Goal: Task Accomplishment & Management: Complete application form

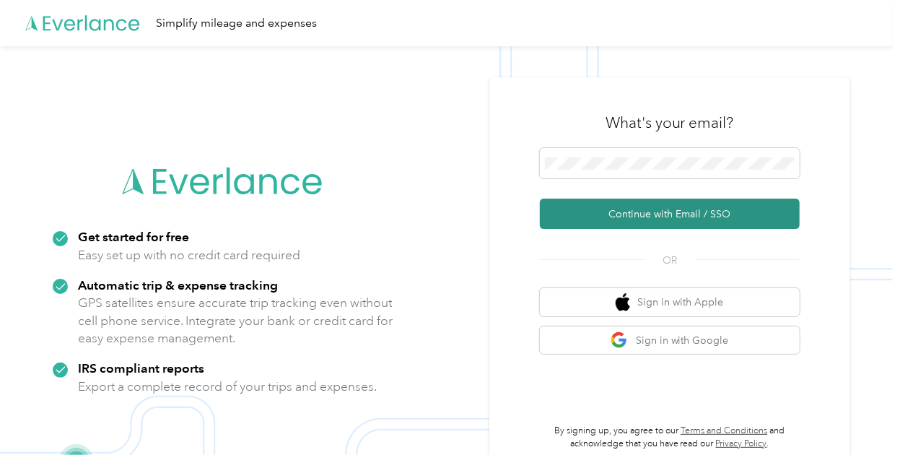
click at [690, 207] on button "Continue with Email / SSO" at bounding box center [670, 213] width 260 height 30
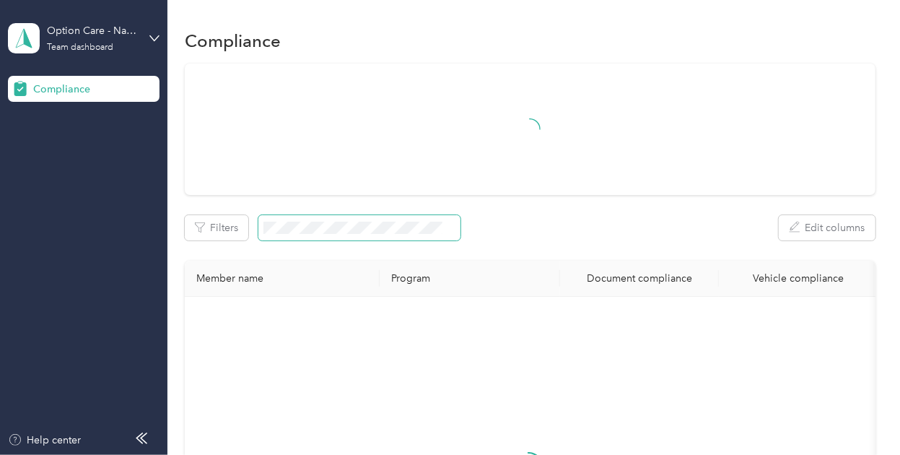
click at [345, 219] on span at bounding box center [359, 227] width 202 height 25
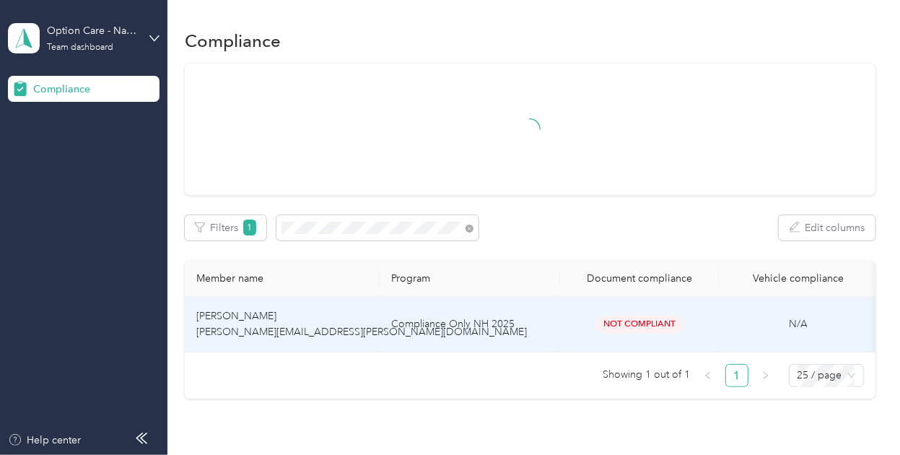
click at [535, 318] on td "Compliance Only NH 2025" at bounding box center [470, 325] width 180 height 56
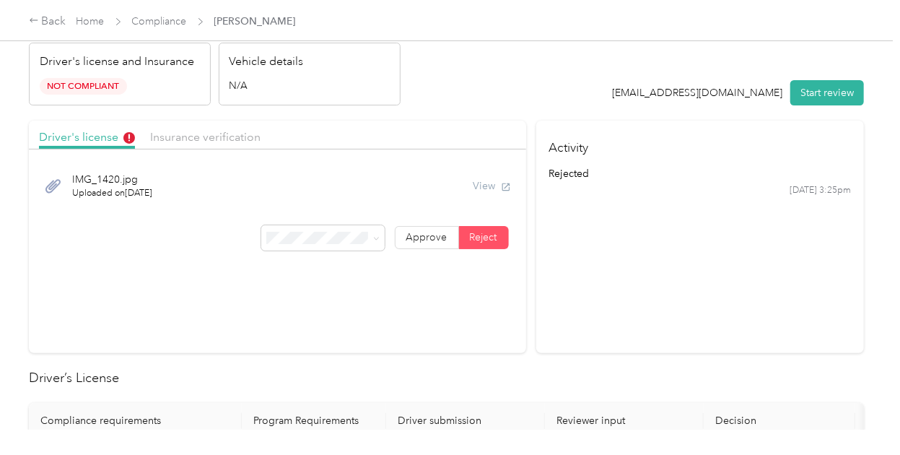
scroll to position [67, 0]
click at [231, 134] on span "Insurance verification" at bounding box center [205, 136] width 110 height 14
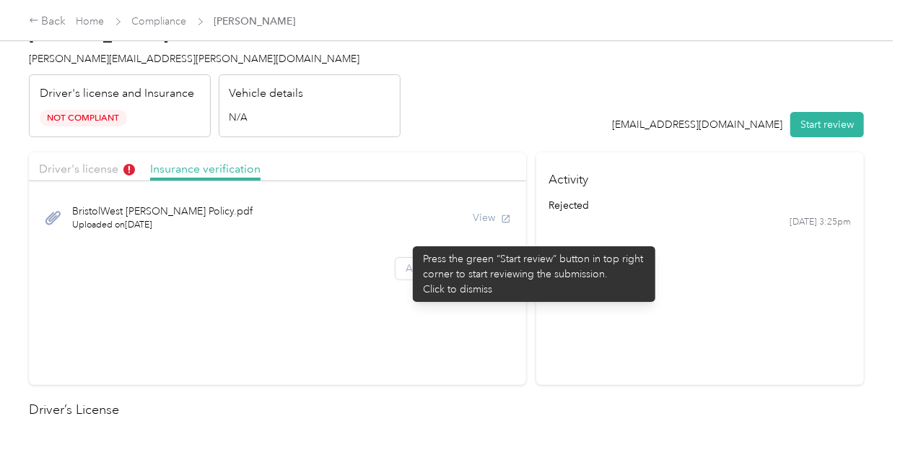
scroll to position [0, 0]
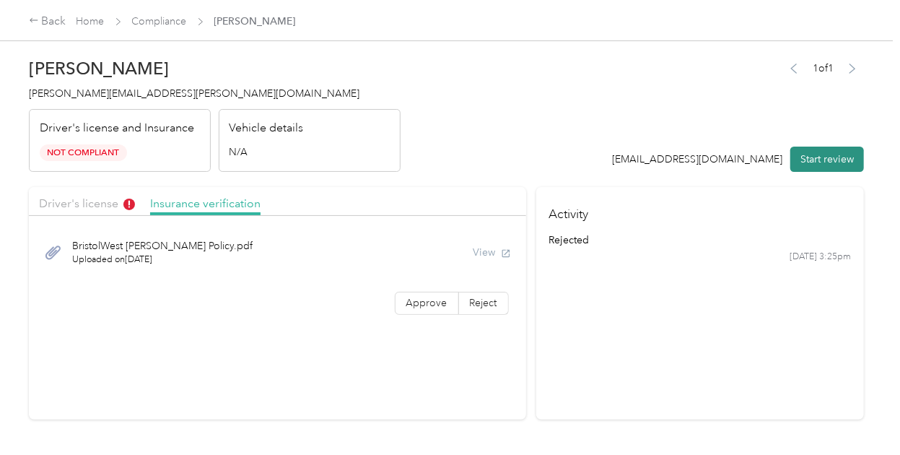
click at [828, 158] on button "Start review" at bounding box center [827, 158] width 74 height 25
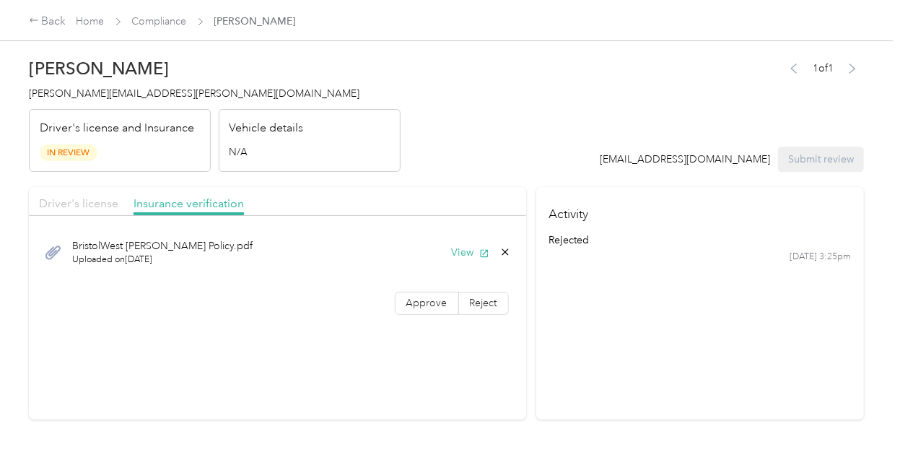
click at [65, 204] on span "Driver's license" at bounding box center [78, 203] width 79 height 14
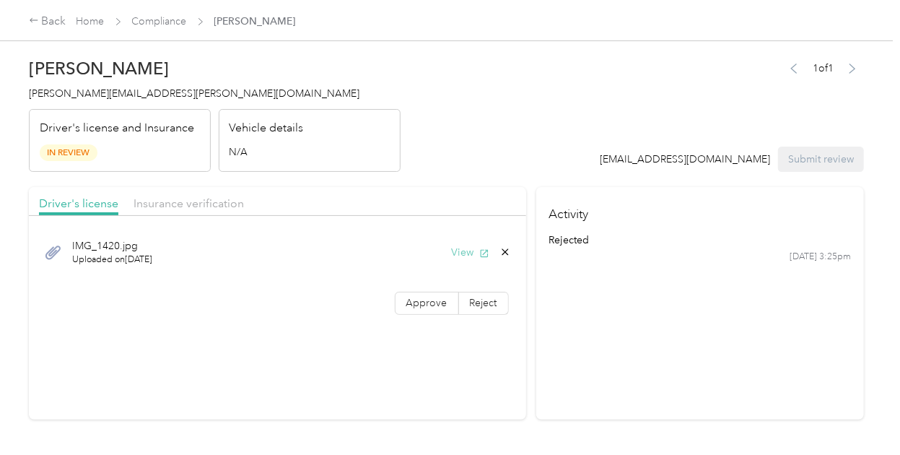
click at [460, 253] on button "View" at bounding box center [471, 252] width 38 height 15
click at [206, 200] on span "Insurance verification" at bounding box center [189, 203] width 110 height 14
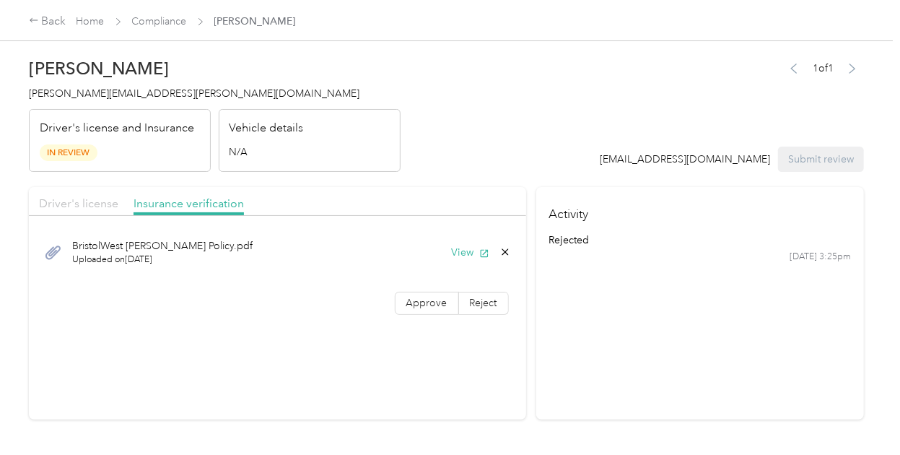
click at [100, 202] on span "Driver's license" at bounding box center [78, 203] width 79 height 14
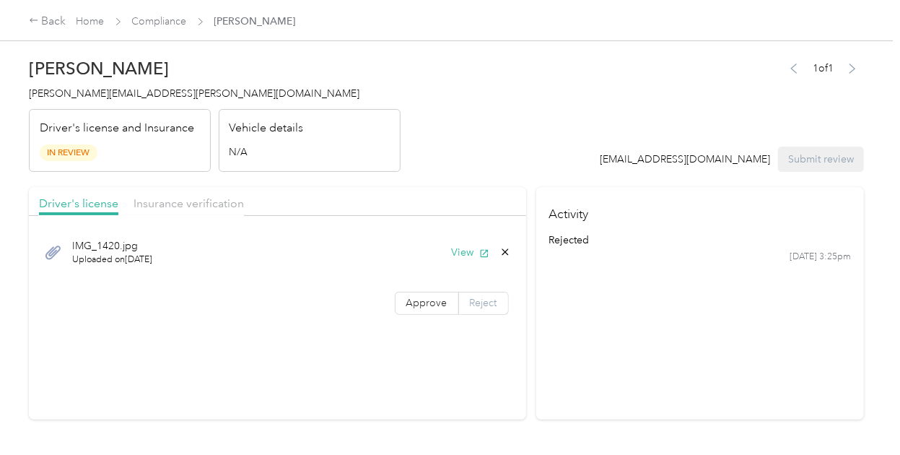
click at [475, 298] on span "Reject" at bounding box center [483, 303] width 27 height 12
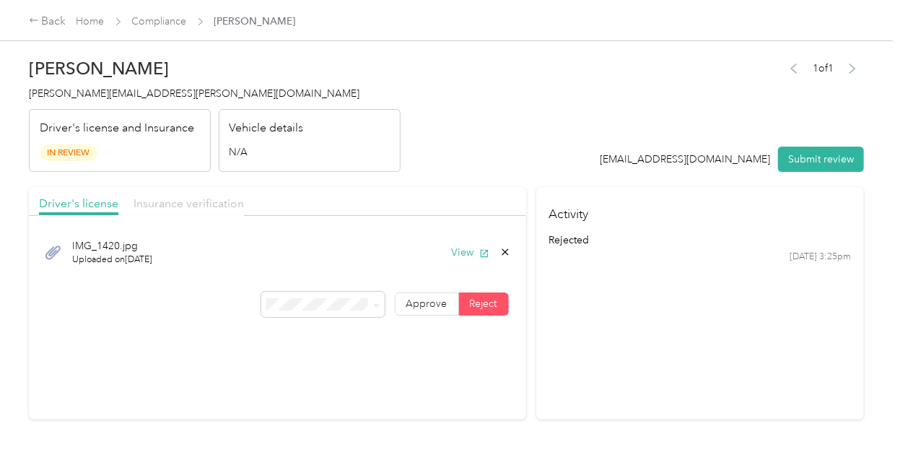
click at [170, 197] on span "Insurance verification" at bounding box center [189, 203] width 110 height 14
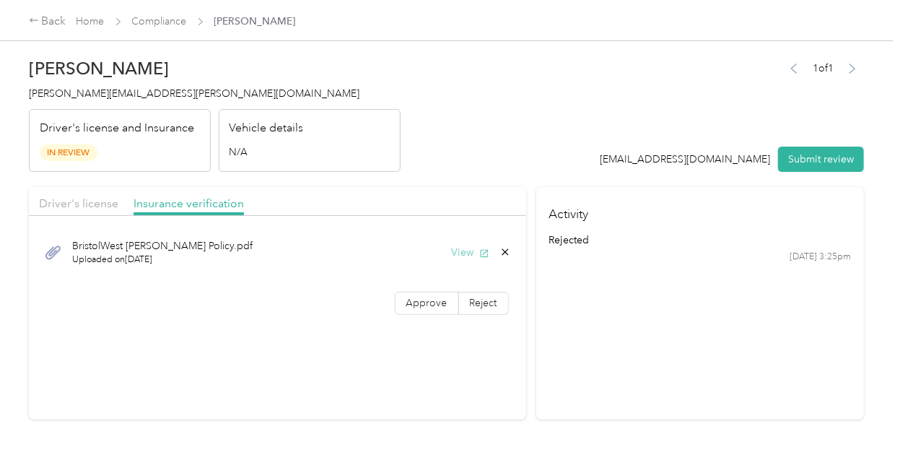
click at [465, 247] on button "View" at bounding box center [471, 252] width 38 height 15
click at [485, 297] on span "Reject" at bounding box center [483, 303] width 27 height 12
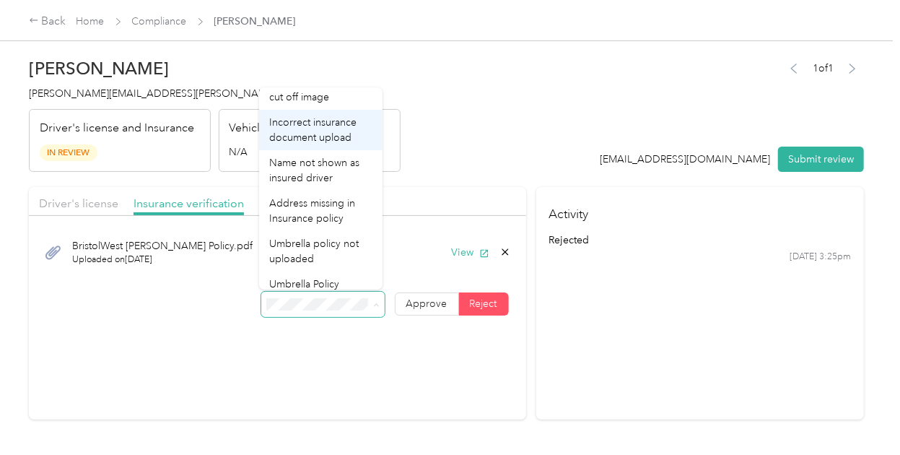
scroll to position [33, 0]
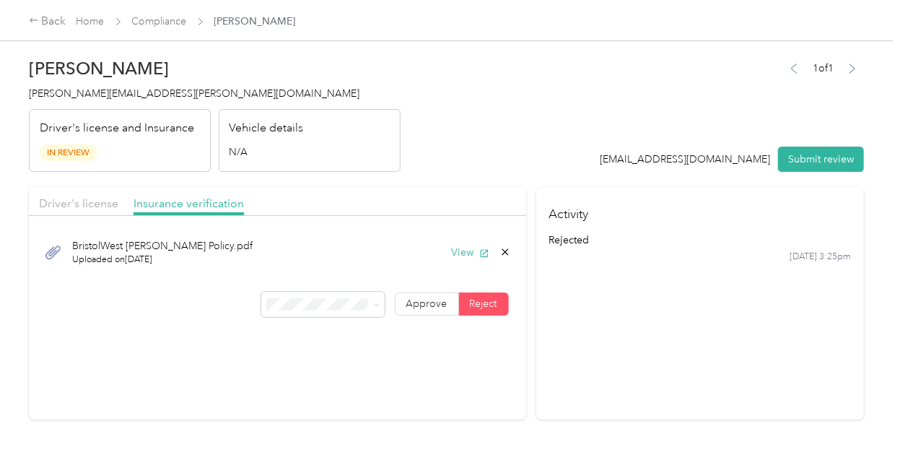
click at [325, 139] on div "Incorrect insurance document upload" at bounding box center [320, 124] width 103 height 30
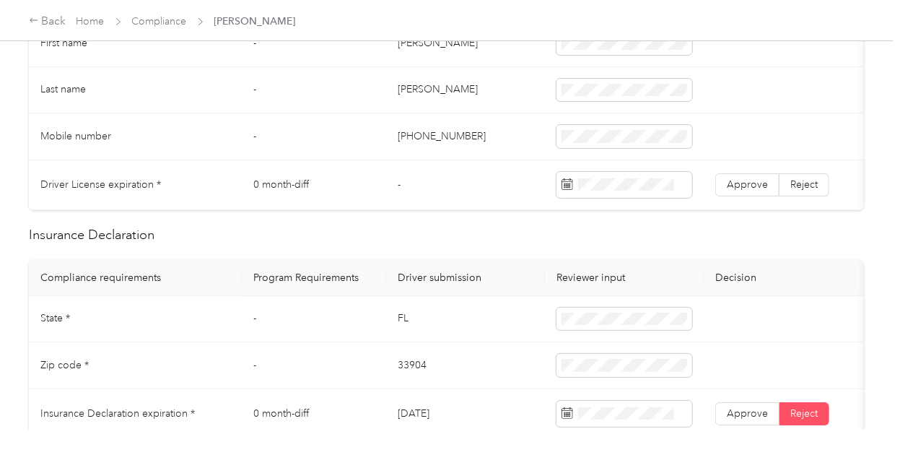
scroll to position [486, 0]
click at [797, 183] on span "Reject" at bounding box center [803, 184] width 27 height 12
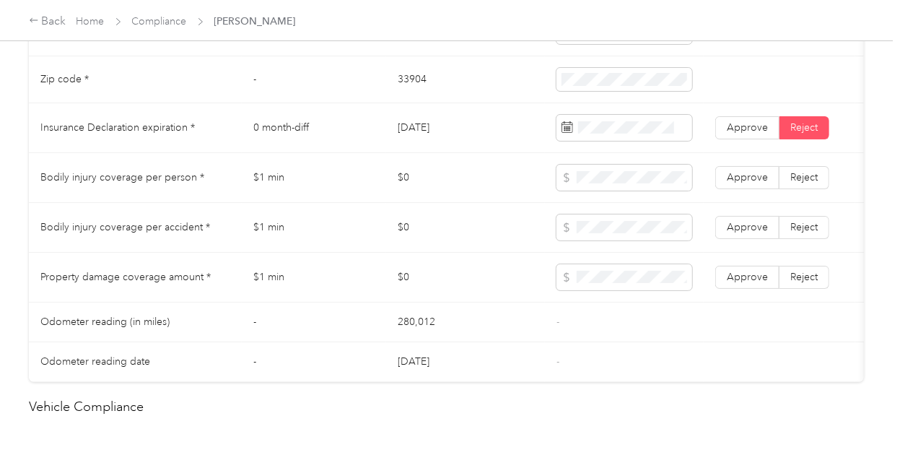
scroll to position [795, 0]
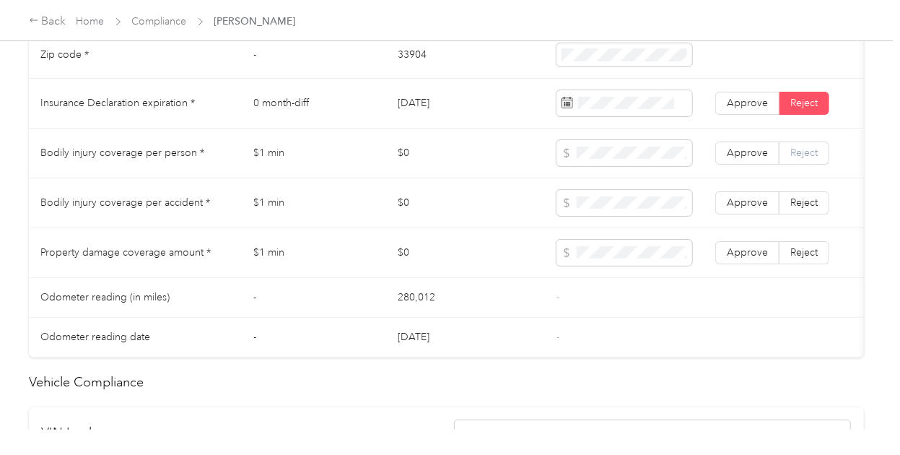
click at [798, 165] on label "Reject" at bounding box center [804, 152] width 50 height 23
click at [813, 227] on td "Approve Reject" at bounding box center [780, 203] width 152 height 50
click at [808, 209] on span "Reject" at bounding box center [803, 202] width 27 height 12
click at [812, 258] on span "Reject" at bounding box center [803, 252] width 27 height 12
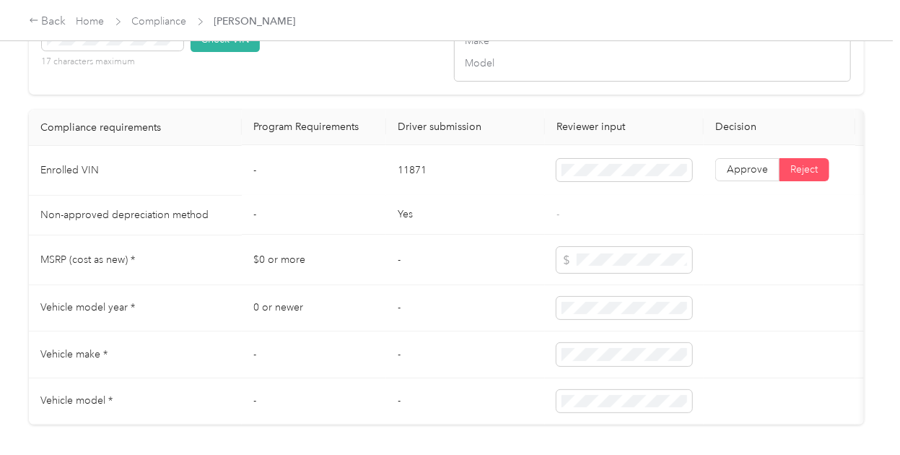
scroll to position [1401, 0]
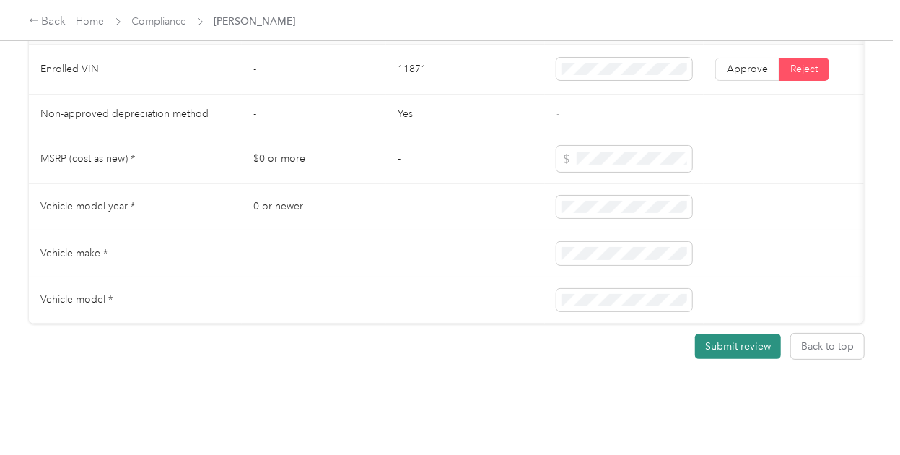
click at [747, 339] on button "Submit review" at bounding box center [738, 345] width 86 height 25
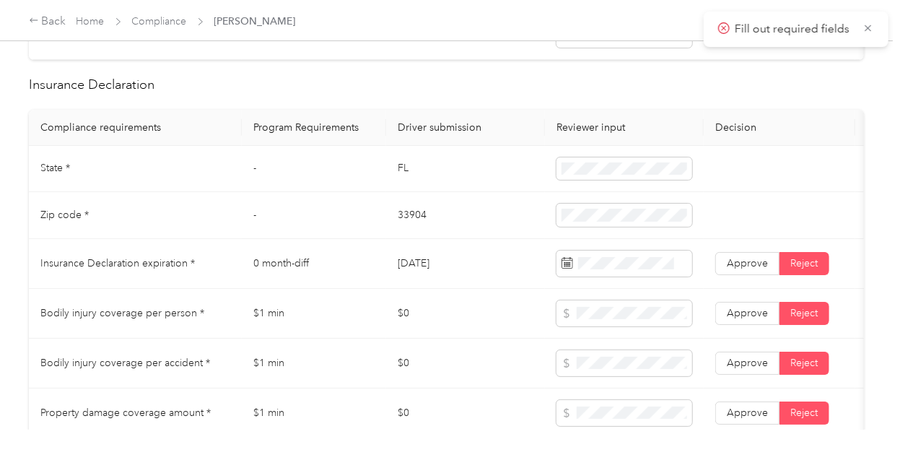
scroll to position [611, 0]
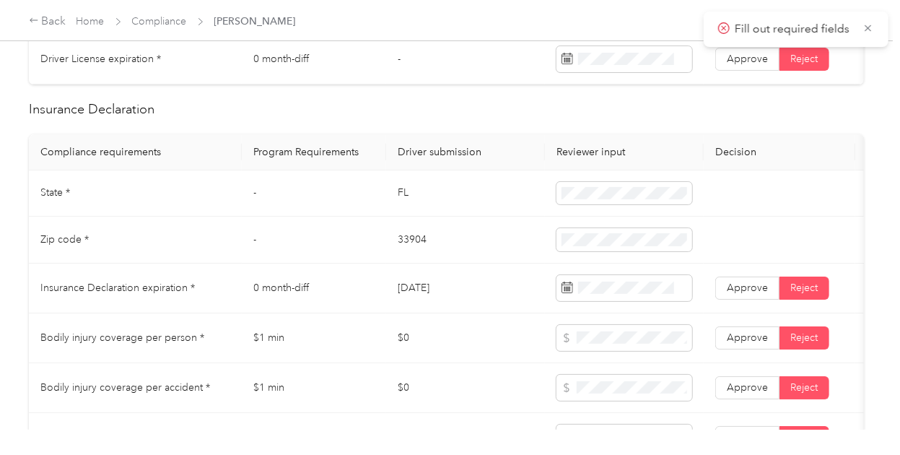
click at [484, 243] on td "33904" at bounding box center [465, 239] width 159 height 47
click at [602, 351] on span at bounding box center [624, 338] width 136 height 26
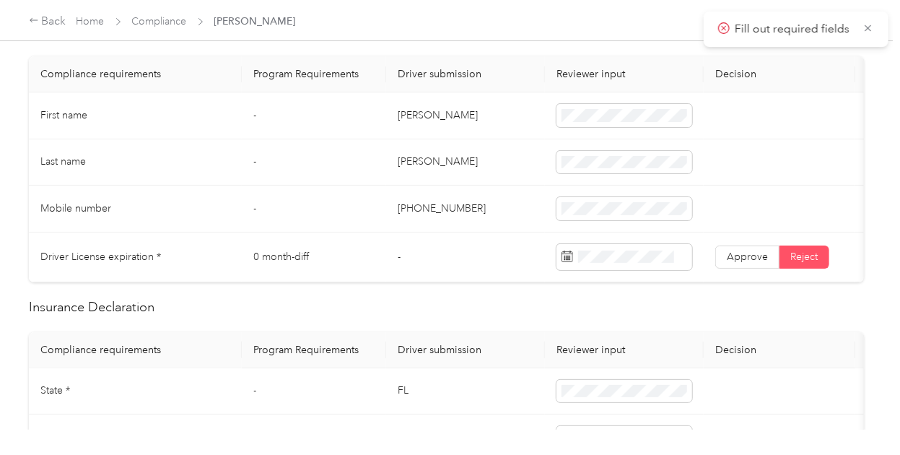
scroll to position [365, 0]
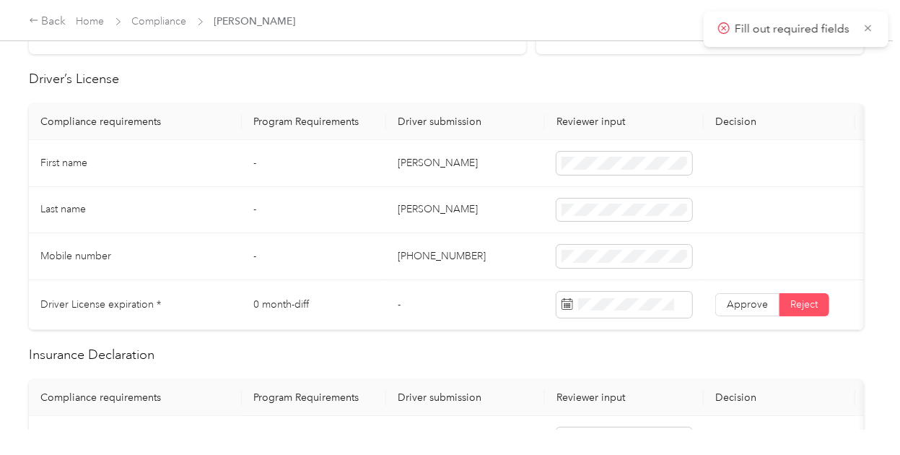
click at [509, 188] on td "[PERSON_NAME]" at bounding box center [465, 210] width 159 height 47
drag, startPoint x: 486, startPoint y: 257, endPoint x: 406, endPoint y: 256, distance: 80.8
click at [406, 256] on td "[PHONE_NUMBER]" at bounding box center [465, 256] width 159 height 47
copy td "12393148970"
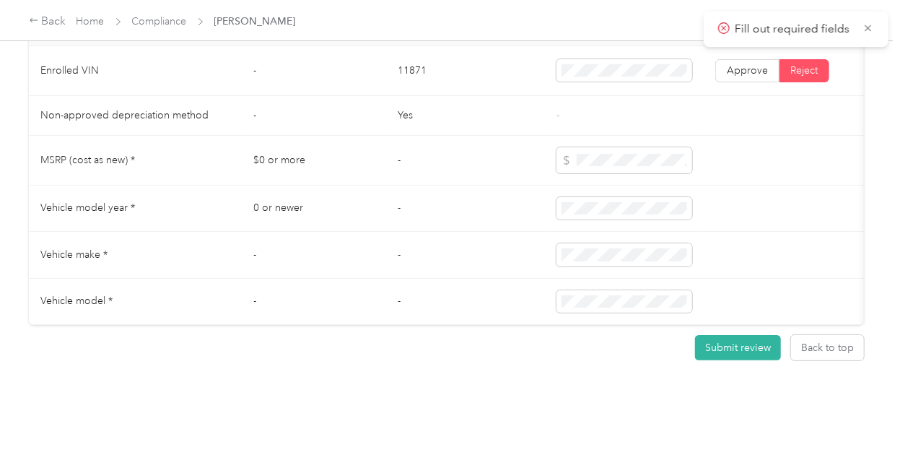
scroll to position [1386, 0]
click at [714, 359] on button "Submit review" at bounding box center [738, 345] width 86 height 25
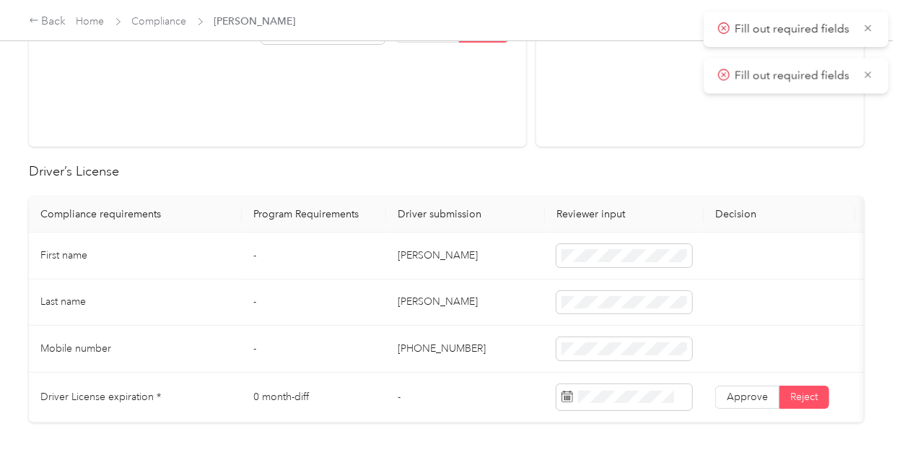
scroll to position [362, 0]
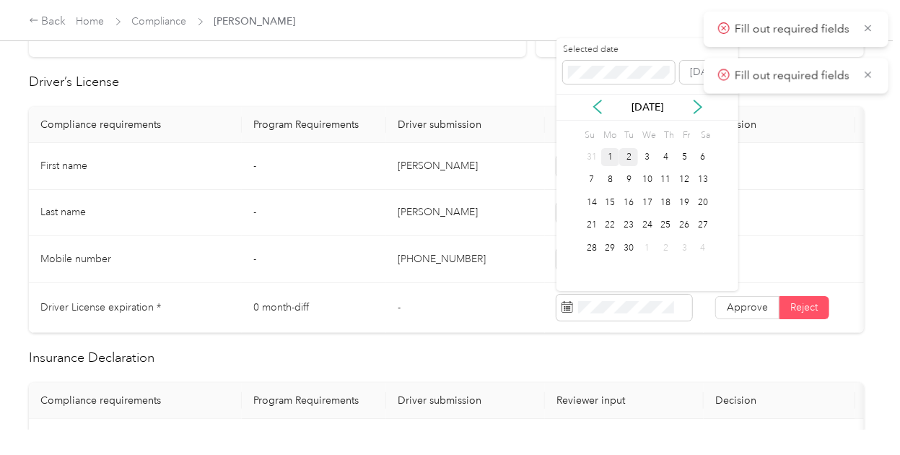
click at [616, 159] on div "1" at bounding box center [610, 157] width 19 height 18
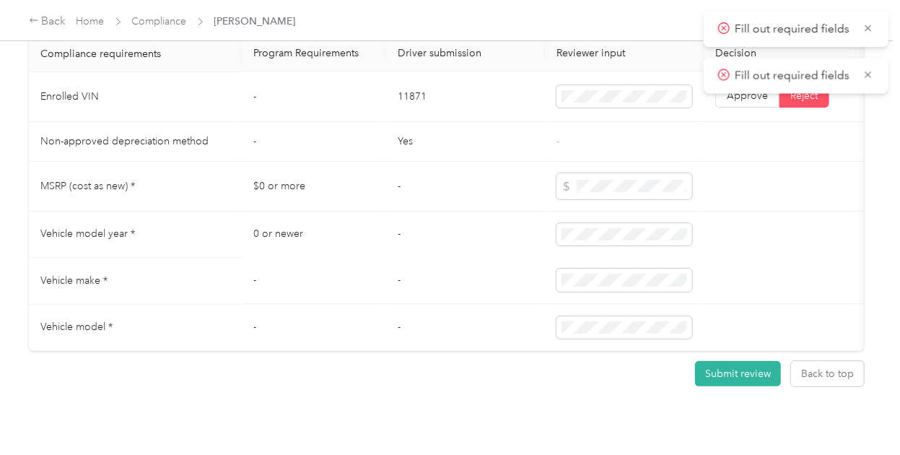
scroll to position [1331, 0]
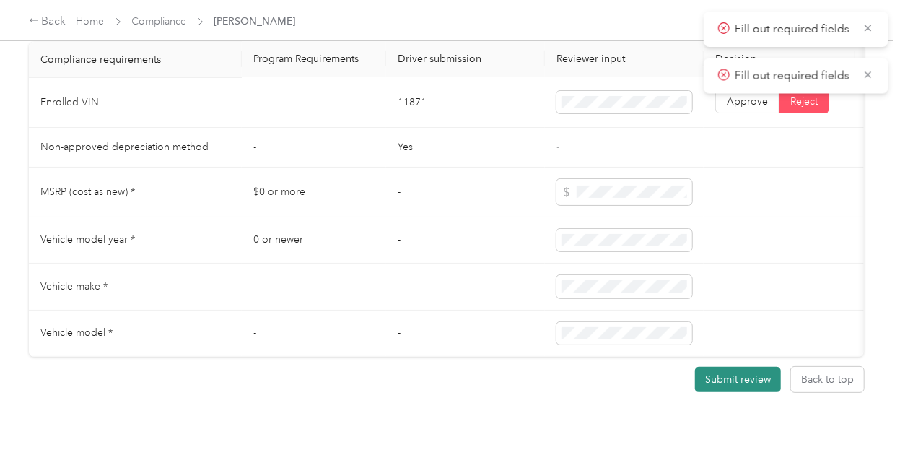
click at [725, 392] on button "Submit review" at bounding box center [738, 379] width 86 height 25
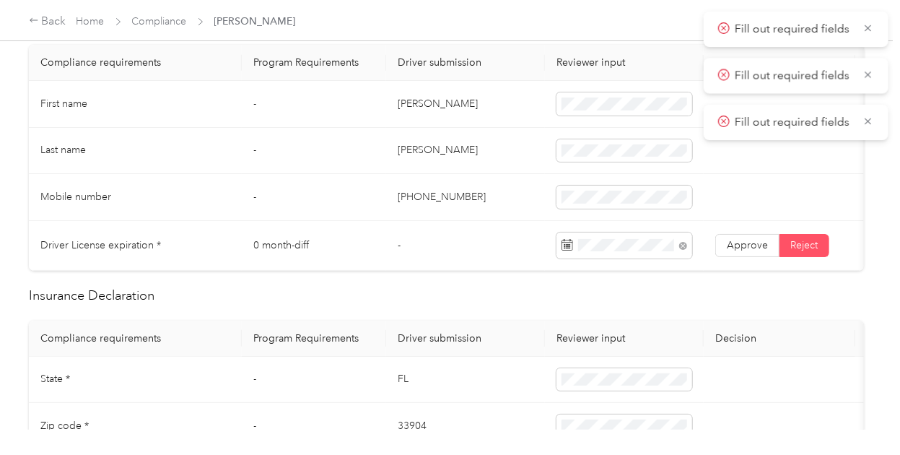
scroll to position [0, 0]
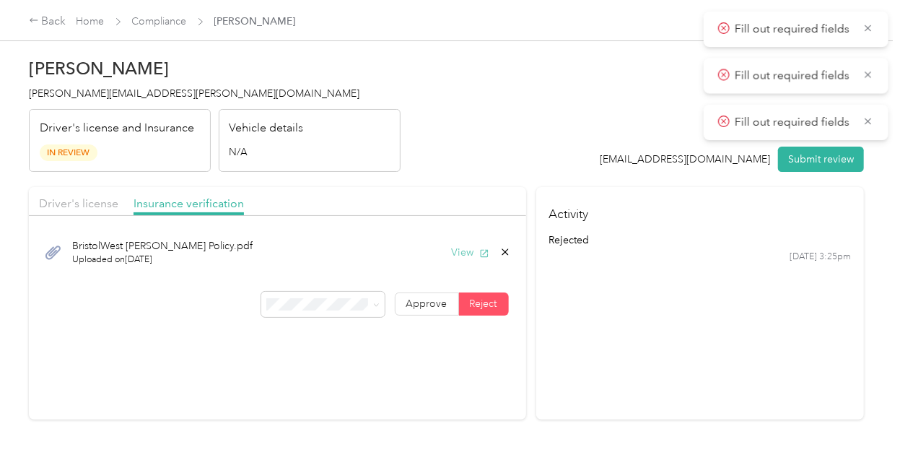
click at [459, 248] on button "View" at bounding box center [471, 252] width 38 height 15
click at [684, 258] on div "[DATE] 3:25pm" at bounding box center [699, 256] width 302 height 13
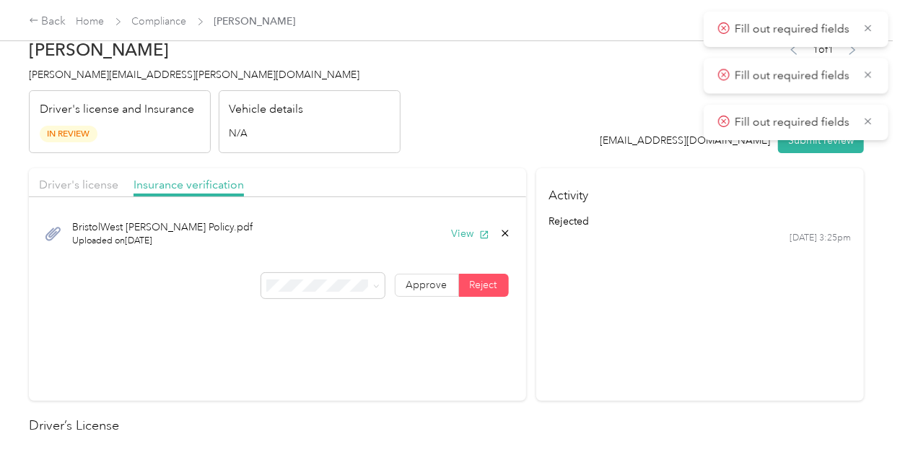
scroll to position [6, 0]
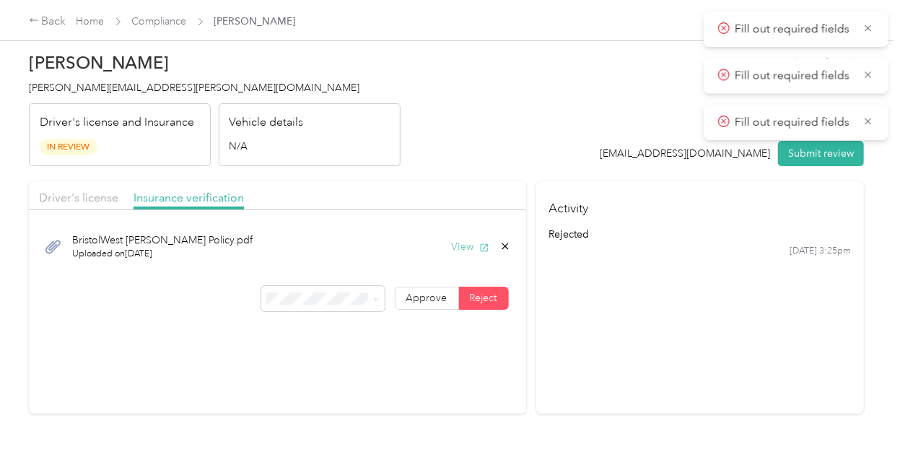
click at [467, 247] on button "View" at bounding box center [471, 246] width 38 height 15
click at [745, 255] on div "[DATE] 3:25pm" at bounding box center [699, 251] width 302 height 13
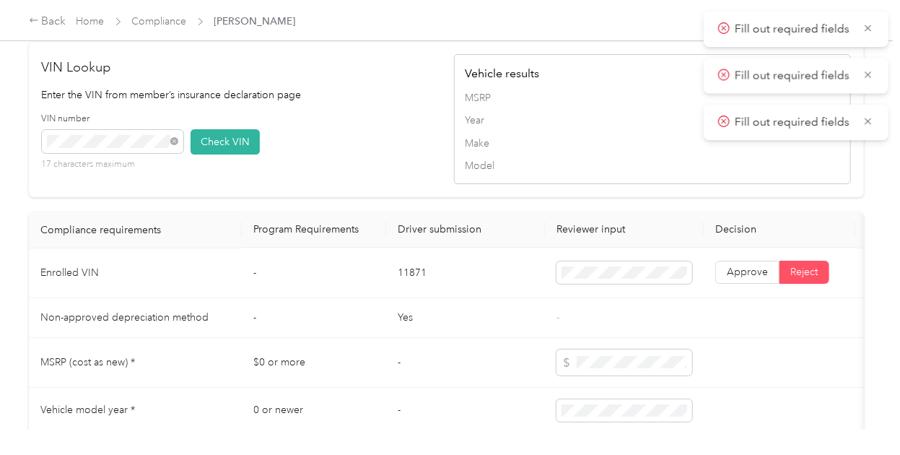
scroll to position [1160, 0]
click at [222, 146] on div "VIN number 17 characters maximum Check VIN" at bounding box center [240, 147] width 397 height 69
click at [230, 155] on button "Check VIN" at bounding box center [225, 142] width 69 height 25
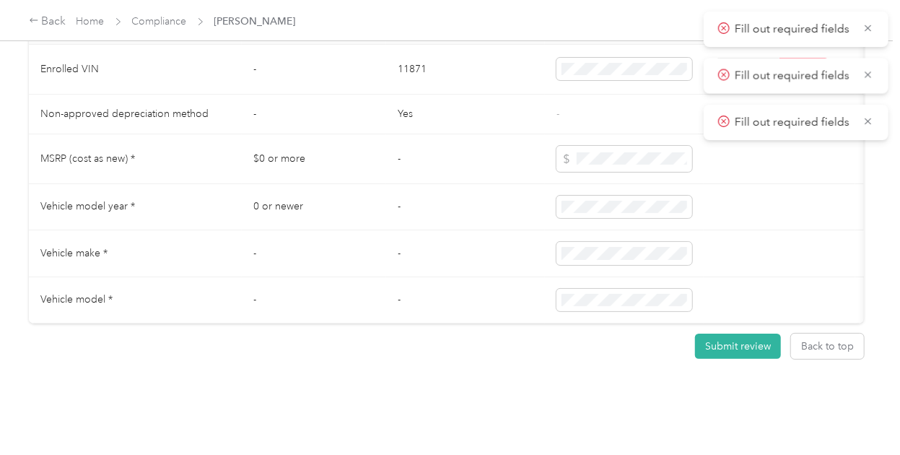
scroll to position [1375, 0]
click at [730, 359] on button "Submit review" at bounding box center [738, 345] width 86 height 25
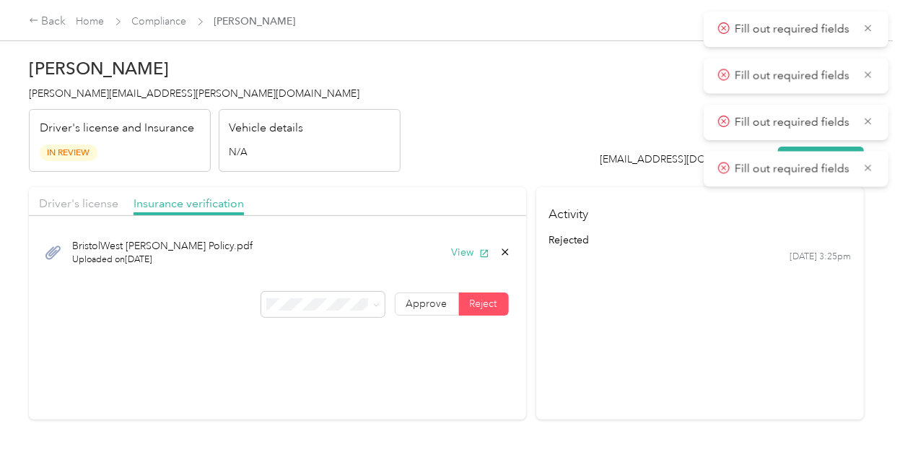
scroll to position [3, 0]
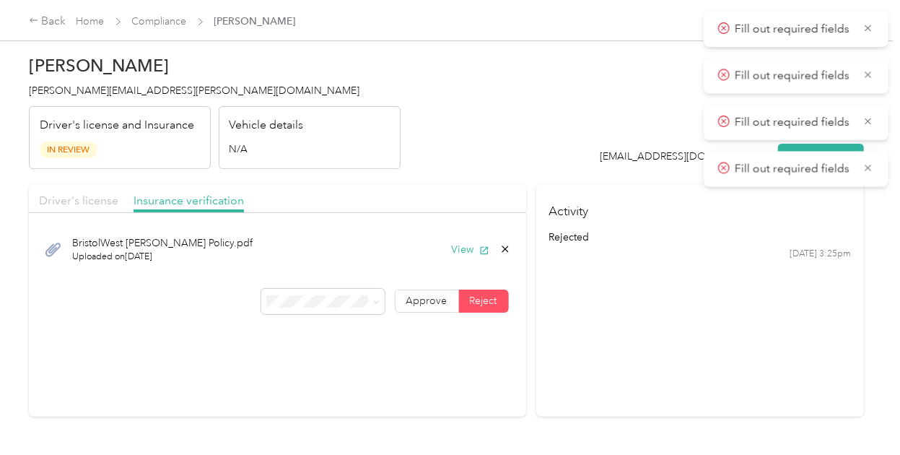
click at [95, 194] on span "Driver's license" at bounding box center [78, 200] width 79 height 14
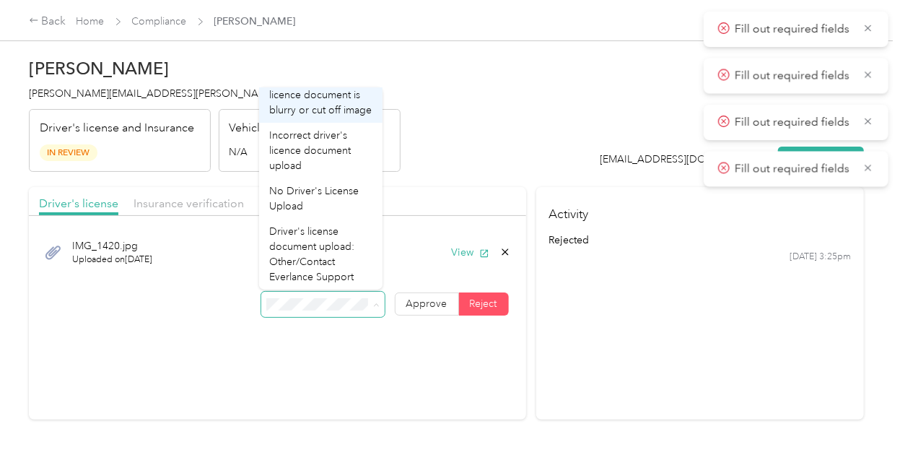
scroll to position [33, 0]
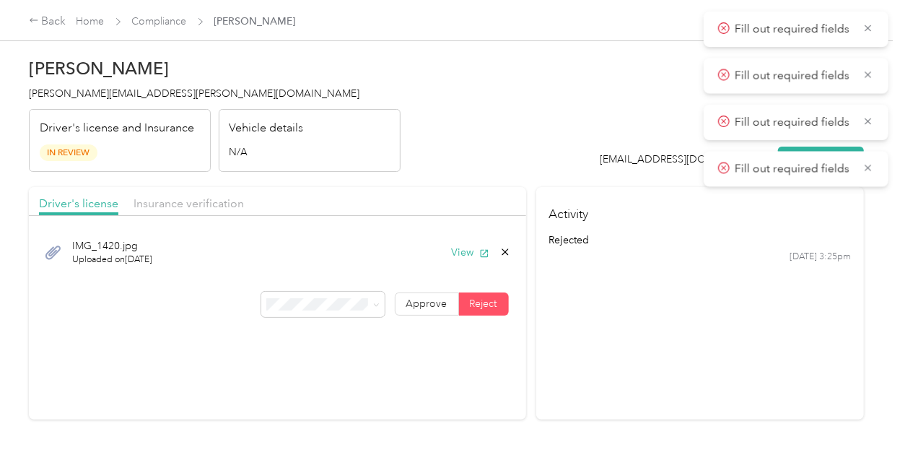
click at [338, 194] on div "No Driver's License Upload" at bounding box center [320, 190] width 103 height 30
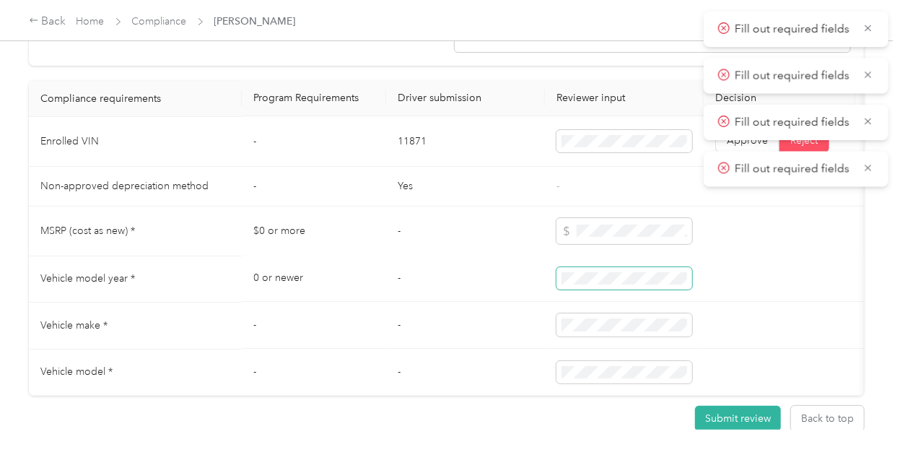
scroll to position [1404, 0]
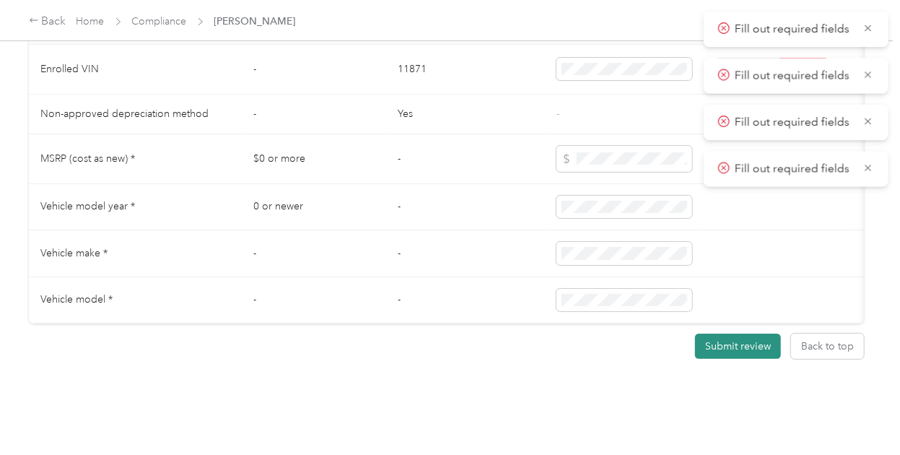
click at [745, 344] on button "Submit review" at bounding box center [738, 345] width 86 height 25
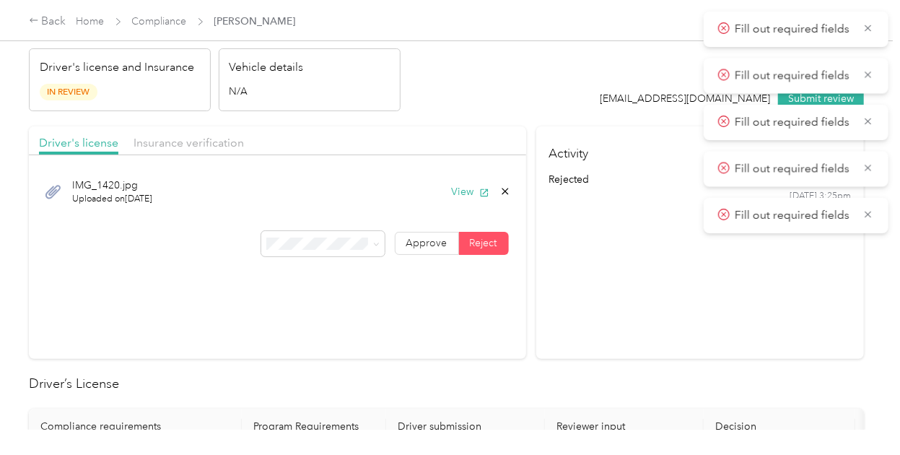
scroll to position [56, 0]
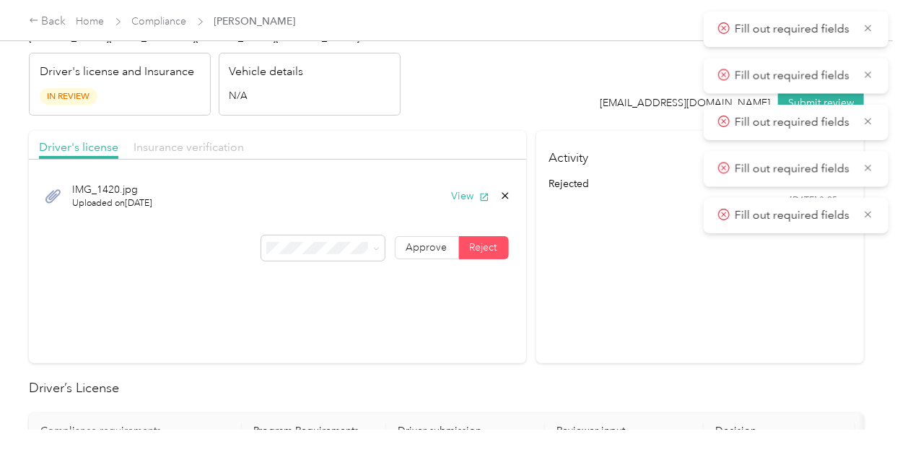
click at [201, 141] on span "Insurance verification" at bounding box center [189, 147] width 110 height 14
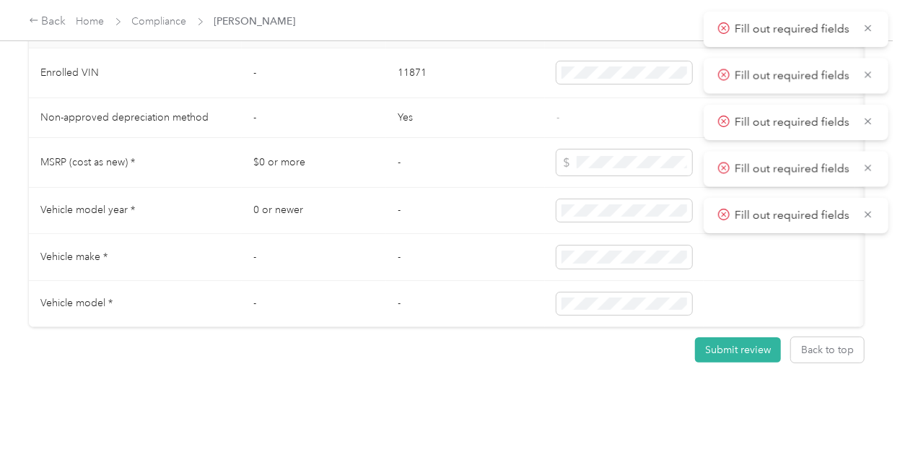
scroll to position [1364, 0]
click at [736, 362] on button "Submit review" at bounding box center [738, 348] width 86 height 25
click at [867, 25] on icon at bounding box center [868, 28] width 6 height 6
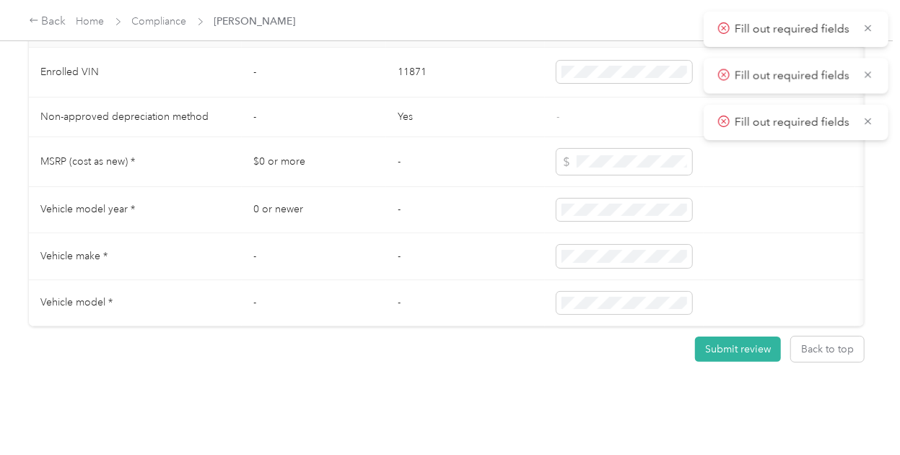
click at [867, 25] on icon at bounding box center [868, 28] width 12 height 13
click at [867, 25] on icon at bounding box center [868, 28] width 6 height 6
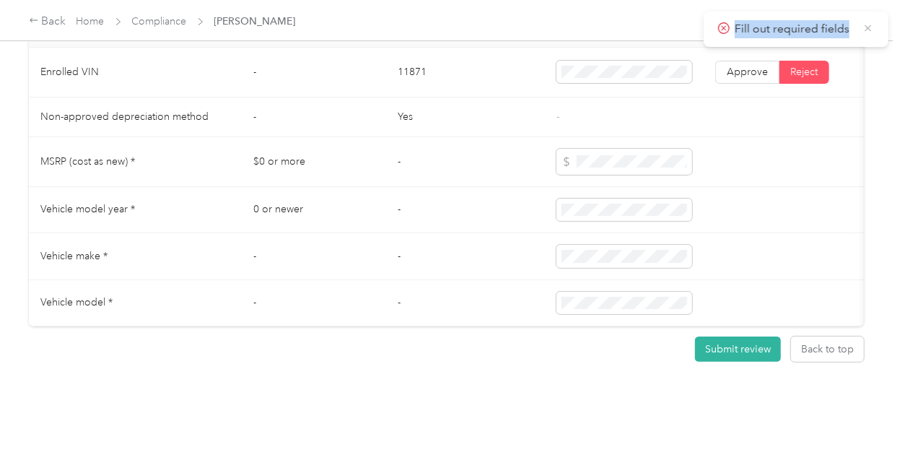
click at [869, 29] on icon at bounding box center [868, 28] width 12 height 13
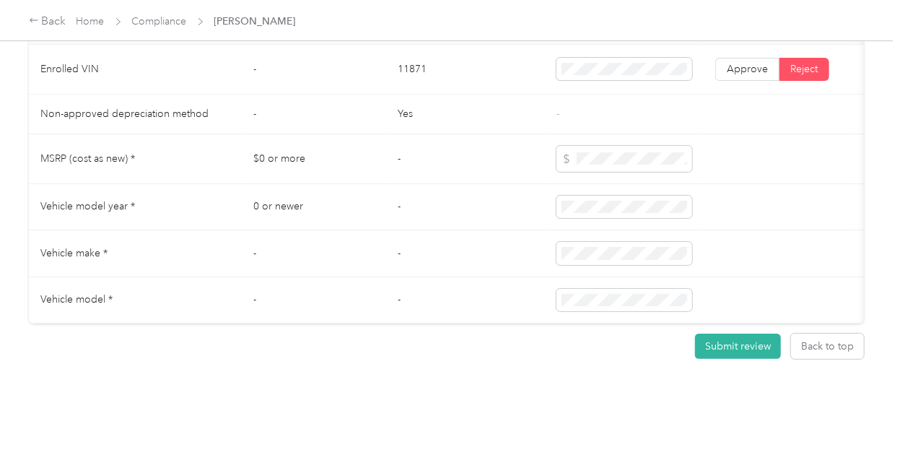
click at [821, 349] on div "Submit review Back to top" at bounding box center [446, 345] width 835 height 45
click at [804, 333] on button "Back to top" at bounding box center [827, 345] width 73 height 25
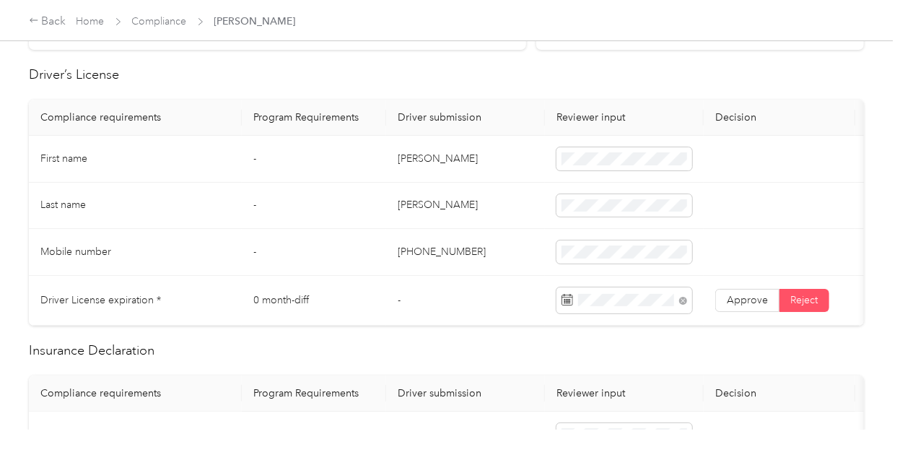
scroll to position [369, 0]
click at [752, 299] on span "Approve" at bounding box center [747, 300] width 41 height 12
click at [808, 299] on span "Reject" at bounding box center [803, 300] width 27 height 12
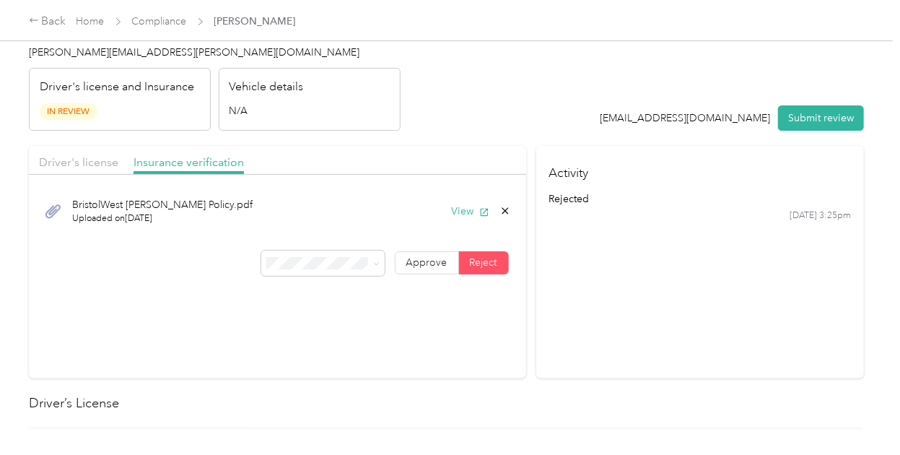
scroll to position [43, 0]
click at [102, 155] on span "Driver's license" at bounding box center [78, 160] width 79 height 14
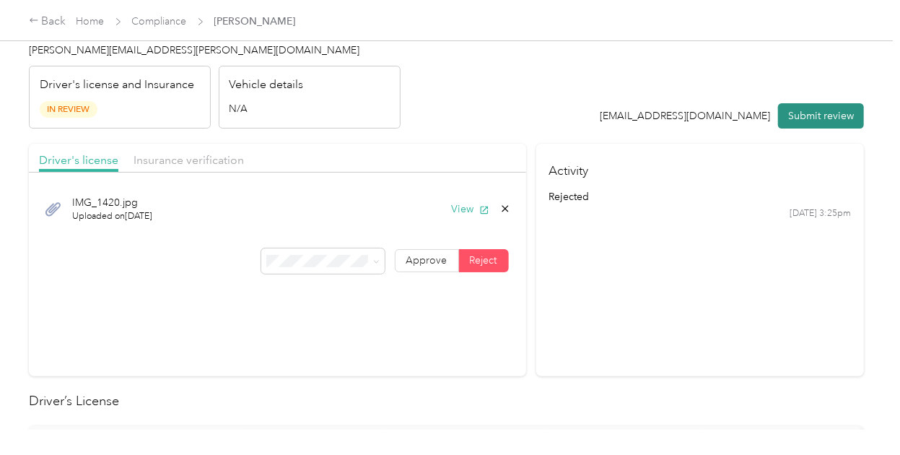
click at [859, 111] on button "Submit review" at bounding box center [821, 115] width 86 height 25
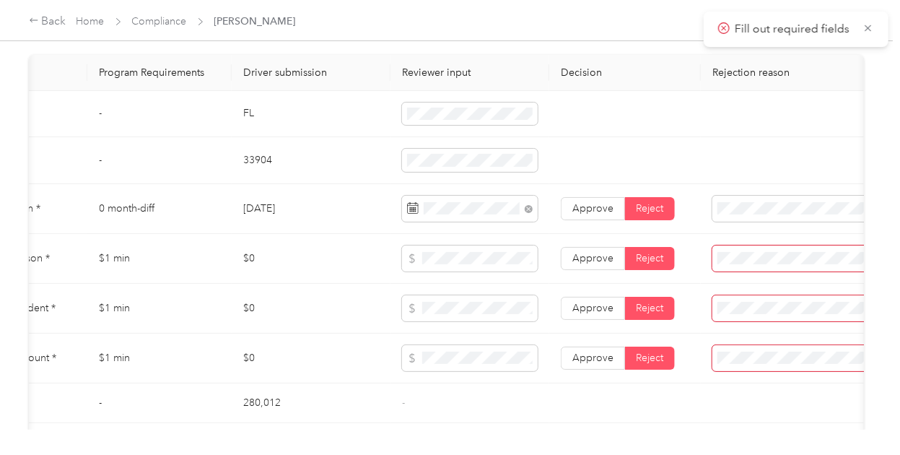
scroll to position [0, 186]
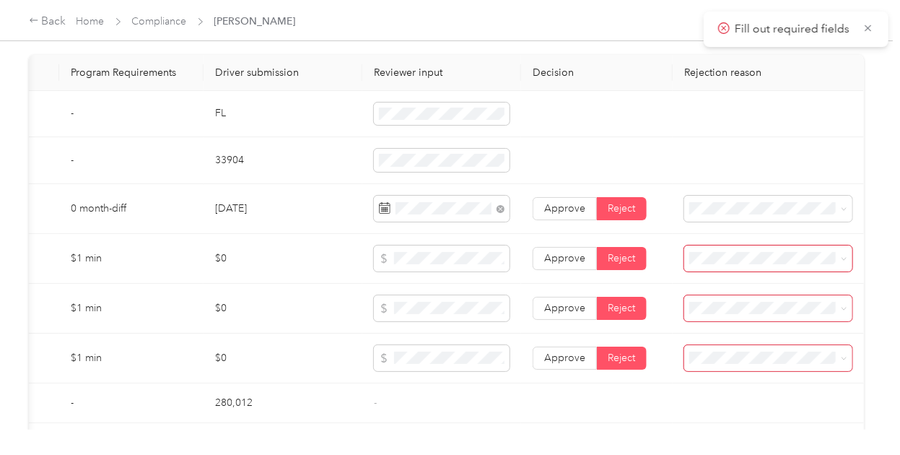
click at [756, 307] on div "Bodily Injury per person is missing from uploaded Insurance Policy doc" at bounding box center [765, 309] width 148 height 45
click at [756, 307] on span at bounding box center [768, 308] width 168 height 26
click at [762, 321] on span at bounding box center [768, 308] width 168 height 26
click at [726, 198] on span "Bodily Injury per accident is missing from uploaded Insurance Policy doc" at bounding box center [754, 193] width 126 height 43
click at [739, 224] on span "Property damage coverage is missing from uploaded Insurance Policy doc" at bounding box center [758, 219] width 135 height 43
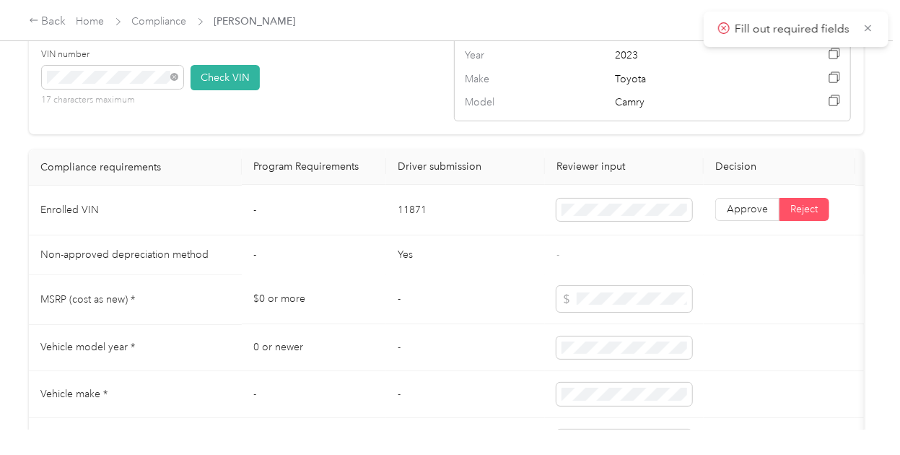
scroll to position [1404, 0]
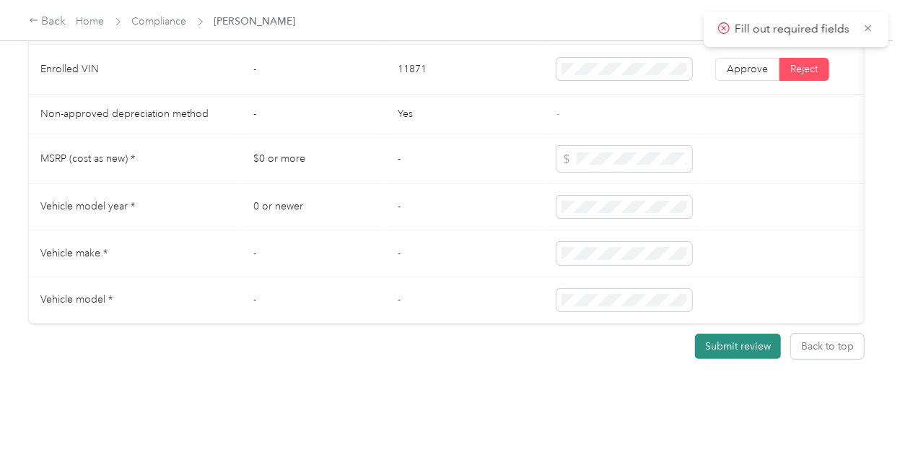
click at [733, 333] on button "Submit review" at bounding box center [738, 345] width 86 height 25
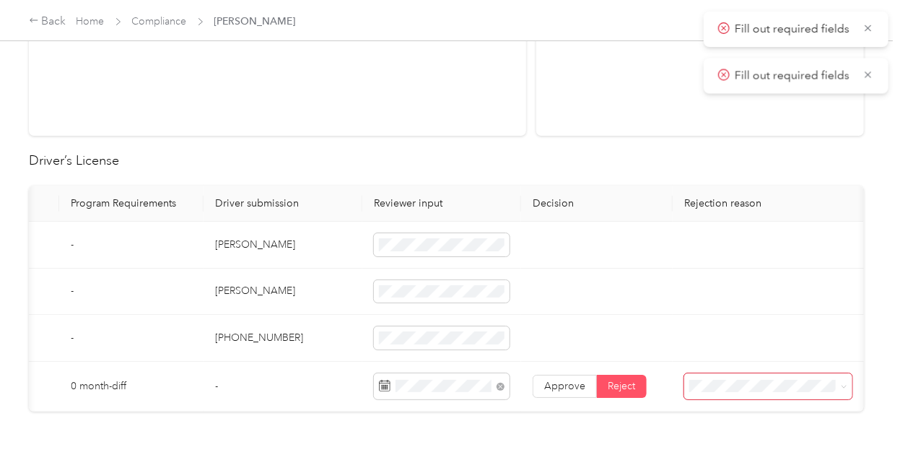
scroll to position [0, 186]
click at [738, 307] on div "Driver's License expiration missing from uploaded license" at bounding box center [765, 299] width 148 height 30
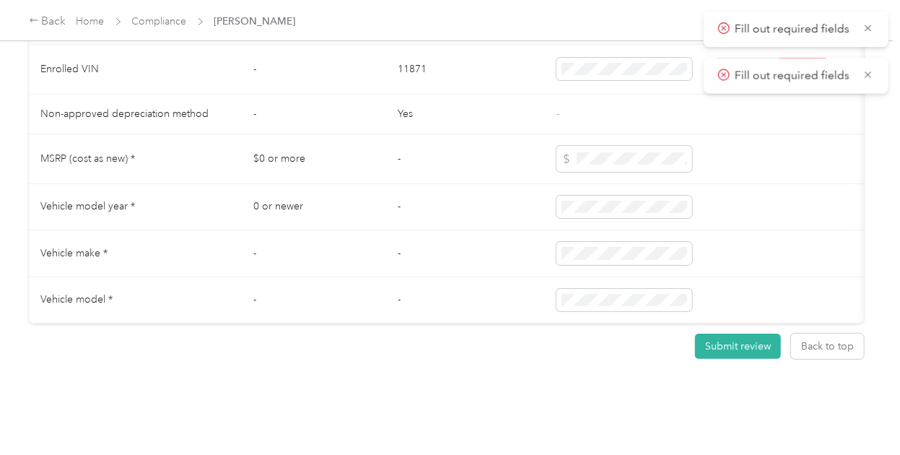
scroll to position [1384, 0]
click at [750, 358] on button "Submit review" at bounding box center [738, 345] width 86 height 25
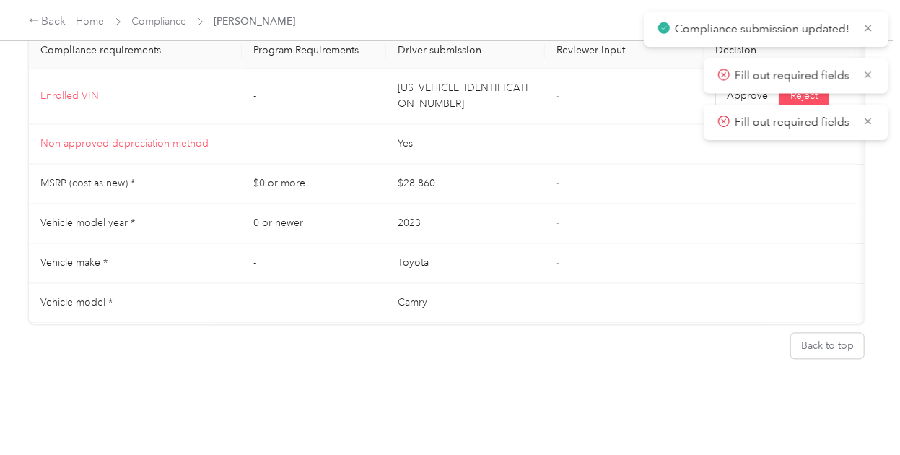
scroll to position [1338, 0]
click at [17, 363] on div "[PERSON_NAME] [PERSON_NAME][EMAIL_ADDRESS][PERSON_NAME][DOMAIN_NAME] Driver's l…" at bounding box center [446, 214] width 893 height 429
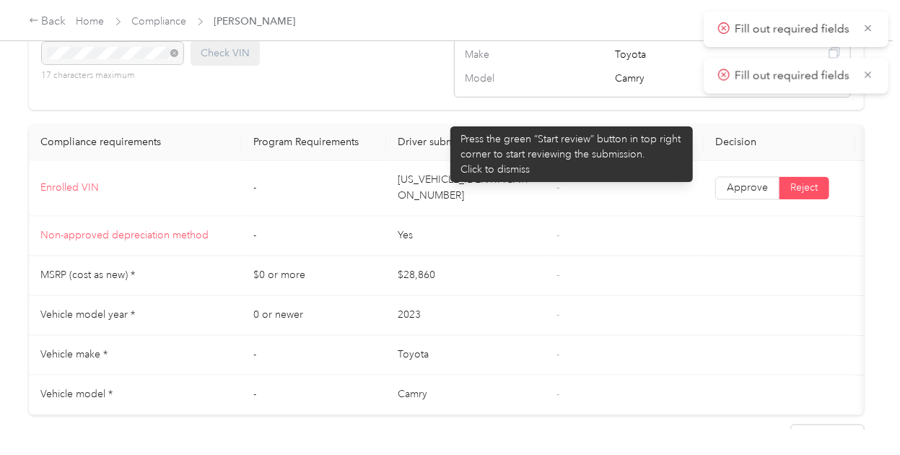
scroll to position [1215, 0]
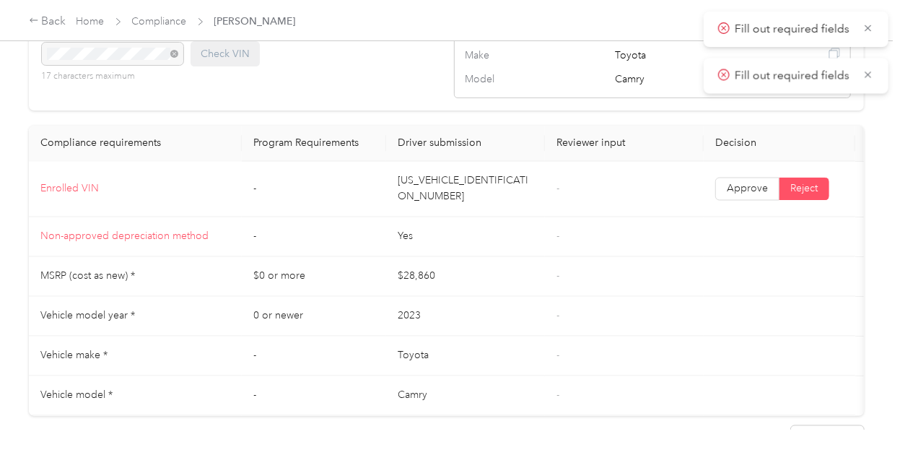
click at [14, 151] on div "[PERSON_NAME] [PERSON_NAME][EMAIL_ADDRESS][PERSON_NAME][DOMAIN_NAME] Driver's l…" at bounding box center [446, 214] width 893 height 429
